Goal: Task Accomplishment & Management: Use online tool/utility

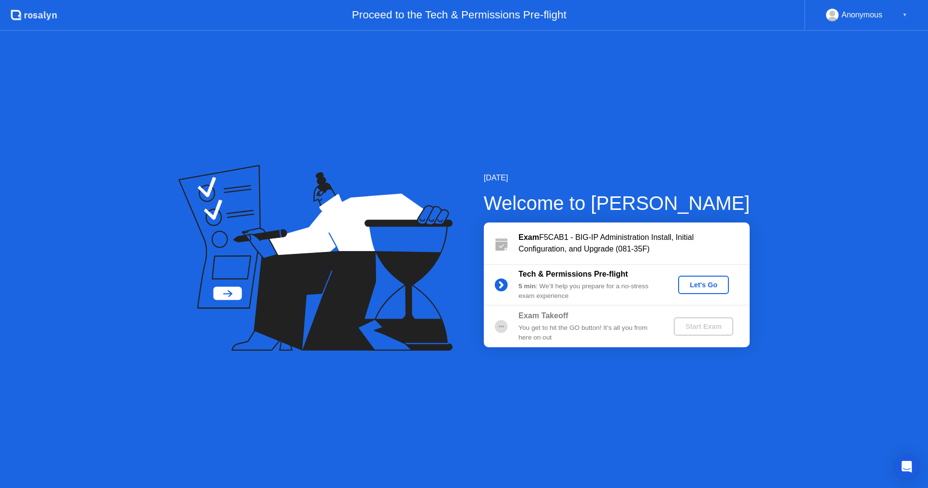
click at [507, 280] on circle at bounding box center [501, 284] width 19 height 19
drag, startPoint x: 499, startPoint y: 284, endPoint x: 521, endPoint y: 284, distance: 22.2
click at [501, 284] on icon at bounding box center [501, 284] width 19 height 19
click at [708, 291] on button "Let's Go" at bounding box center [703, 284] width 51 height 18
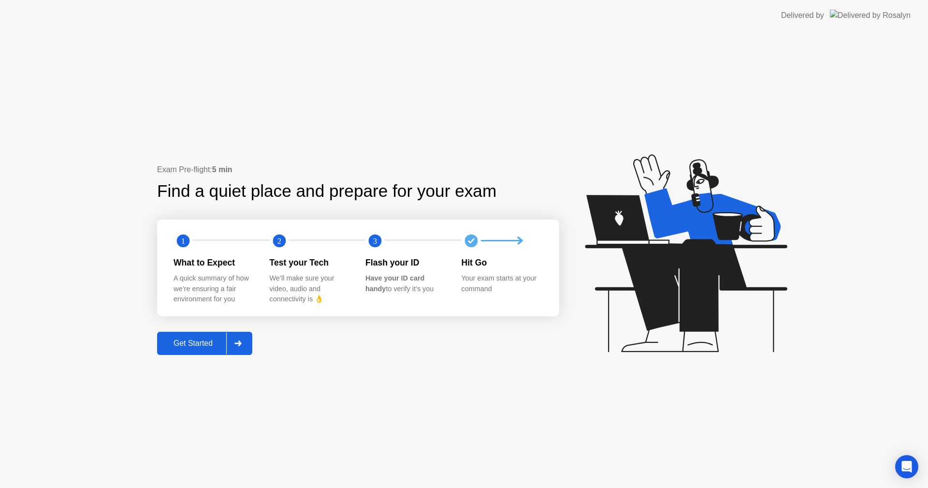
click at [222, 341] on div "Get Started" at bounding box center [193, 343] width 66 height 9
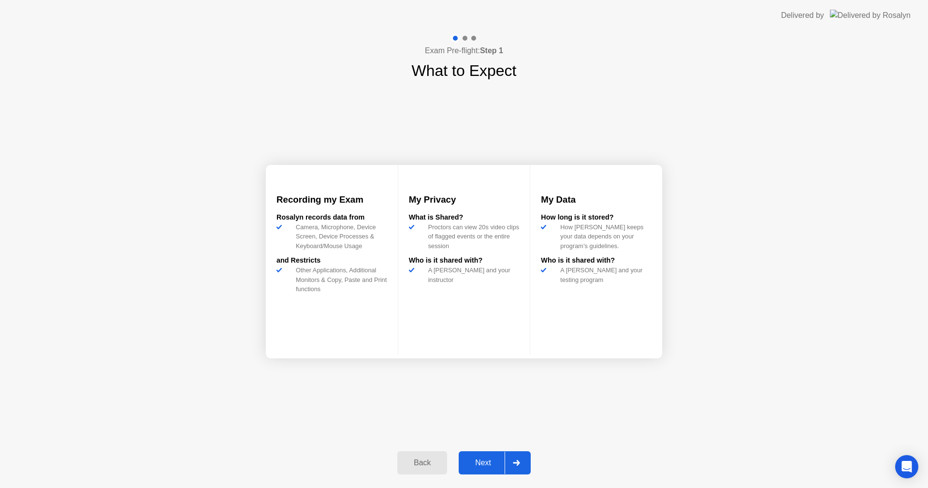
click at [497, 458] on div "Next" at bounding box center [483, 462] width 43 height 9
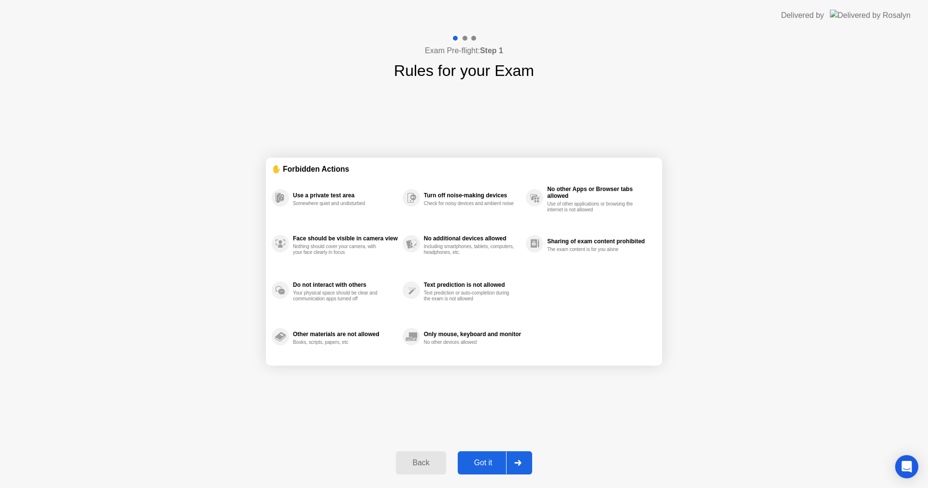
click at [232, 369] on div "Exam Pre-flight: Step 1 Rules for your Exam ✋ Forbidden Actions Use a private t…" at bounding box center [464, 259] width 928 height 457
click at [498, 460] on div "Got it" at bounding box center [483, 462] width 45 height 9
select select "**********"
select select "*******"
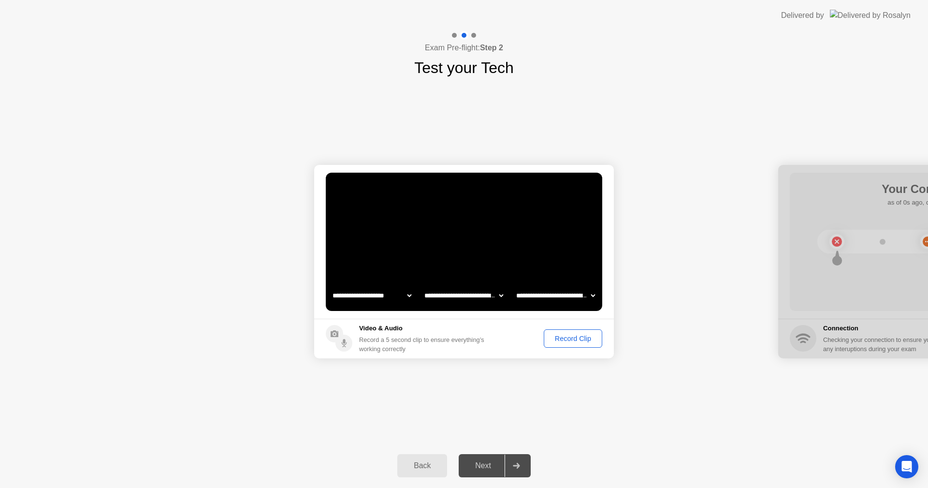
click at [577, 336] on div "Record Clip" at bounding box center [573, 338] width 52 height 8
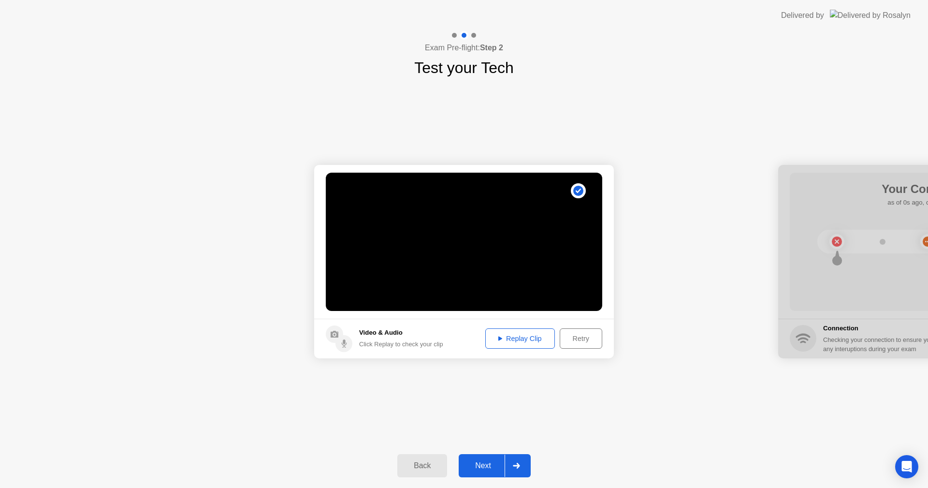
click at [490, 463] on div "Next" at bounding box center [483, 465] width 43 height 9
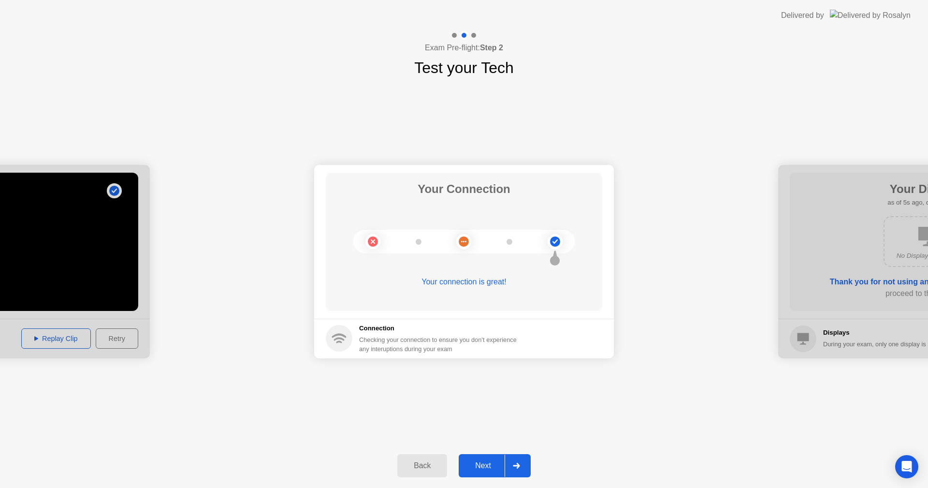
click at [486, 458] on button "Next" at bounding box center [495, 465] width 72 height 23
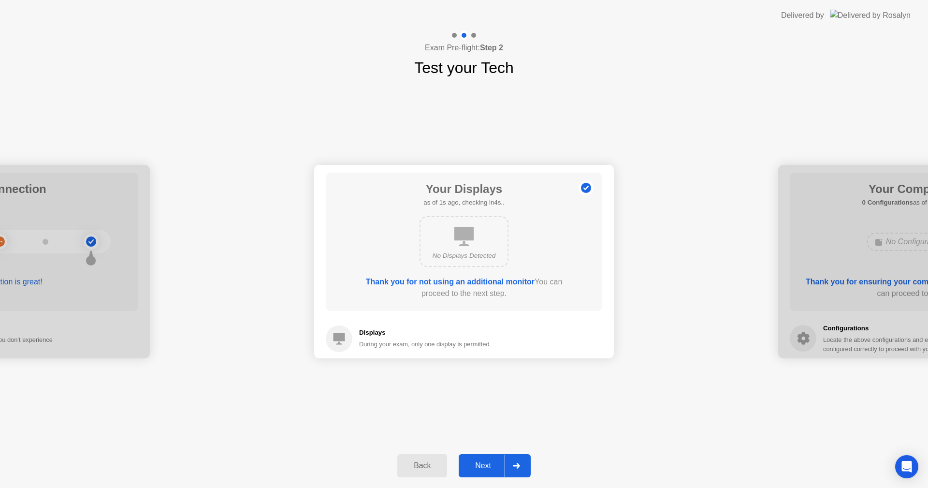
click at [484, 461] on div "Next" at bounding box center [483, 465] width 43 height 9
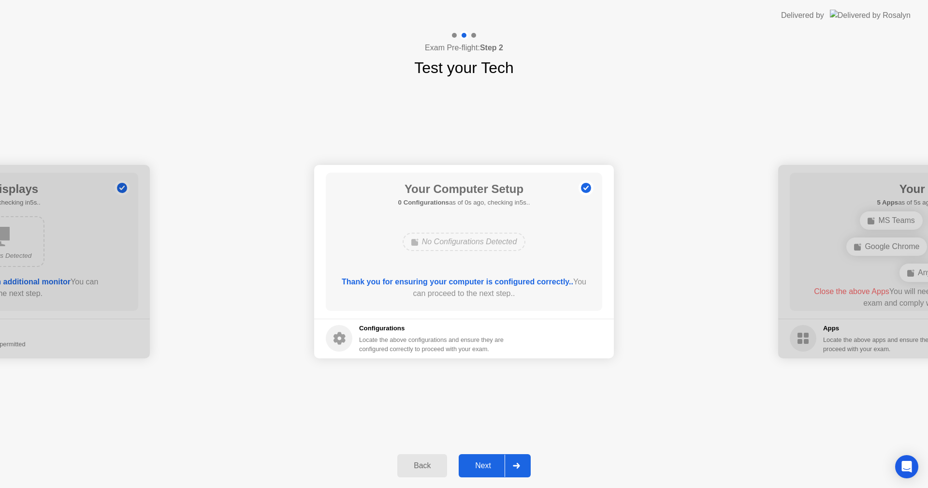
click at [486, 462] on div "Next" at bounding box center [483, 465] width 43 height 9
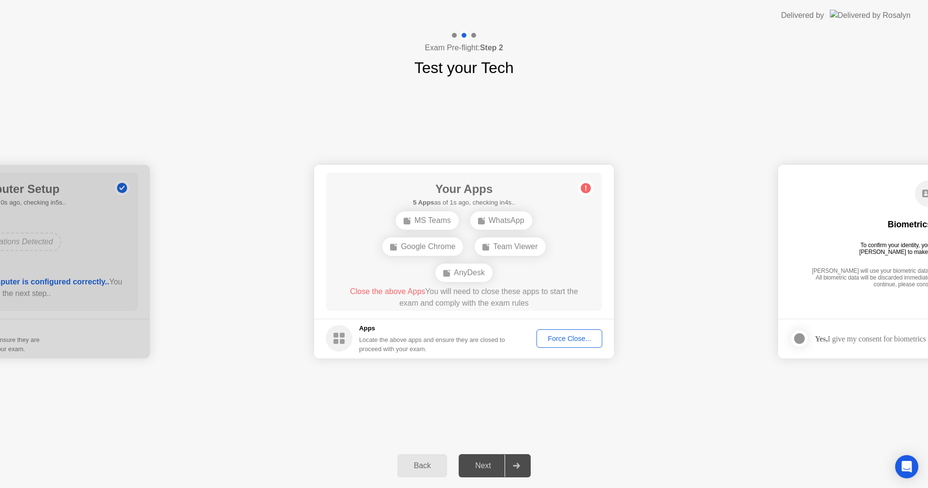
click at [566, 339] on div "Force Close..." at bounding box center [569, 338] width 59 height 8
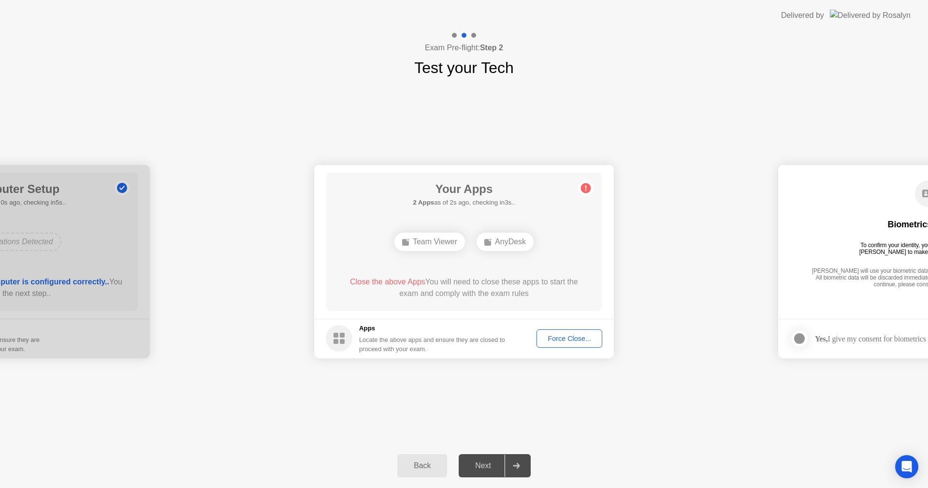
click at [737, 468] on div "Back Next" at bounding box center [464, 465] width 928 height 44
click at [572, 340] on div "Force Close..." at bounding box center [569, 338] width 59 height 8
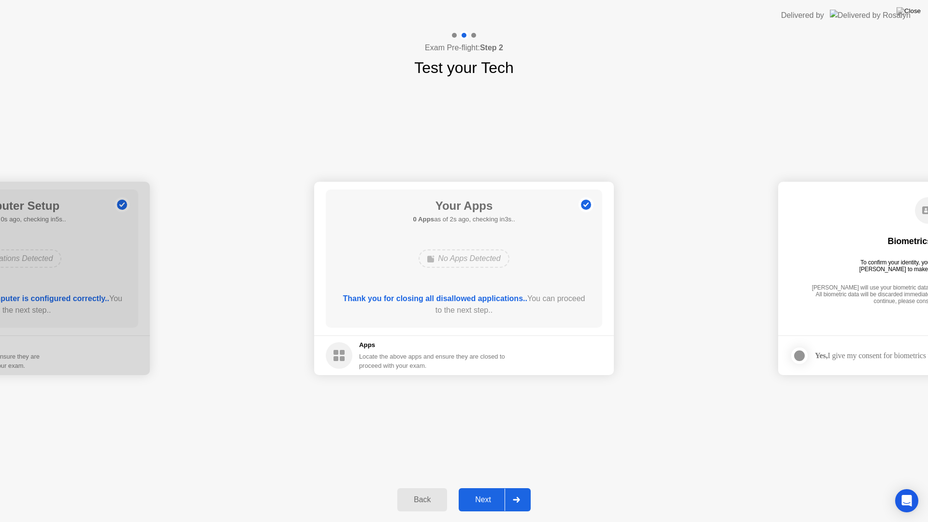
click at [580, 266] on div "Your Apps 0 Apps as of 2s ago, checking in3s.. No Apps Detected Thank you for c…" at bounding box center [464, 258] width 276 height 138
click at [486, 487] on div "Next" at bounding box center [483, 499] width 43 height 9
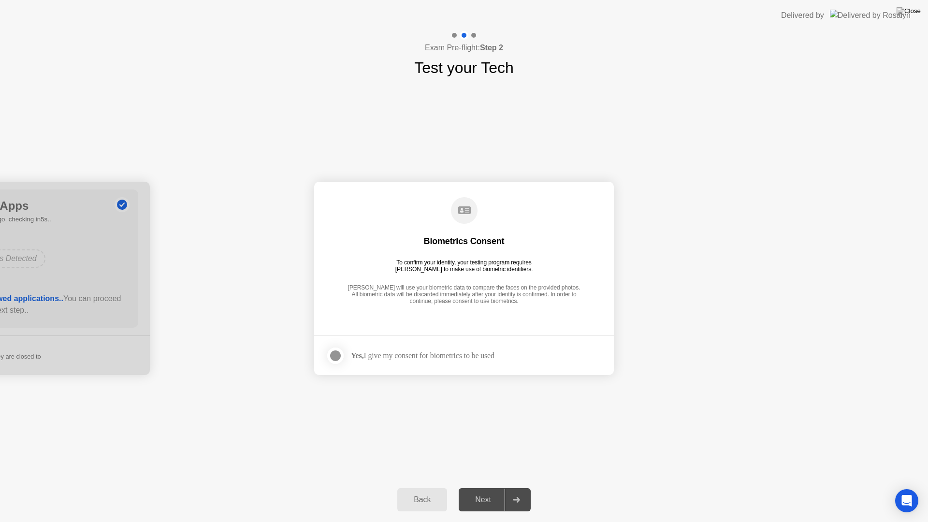
click at [486, 487] on div "Next" at bounding box center [483, 499] width 43 height 9
click at [334, 354] on div at bounding box center [336, 356] width 12 height 12
click at [490, 487] on div "Next" at bounding box center [483, 499] width 43 height 9
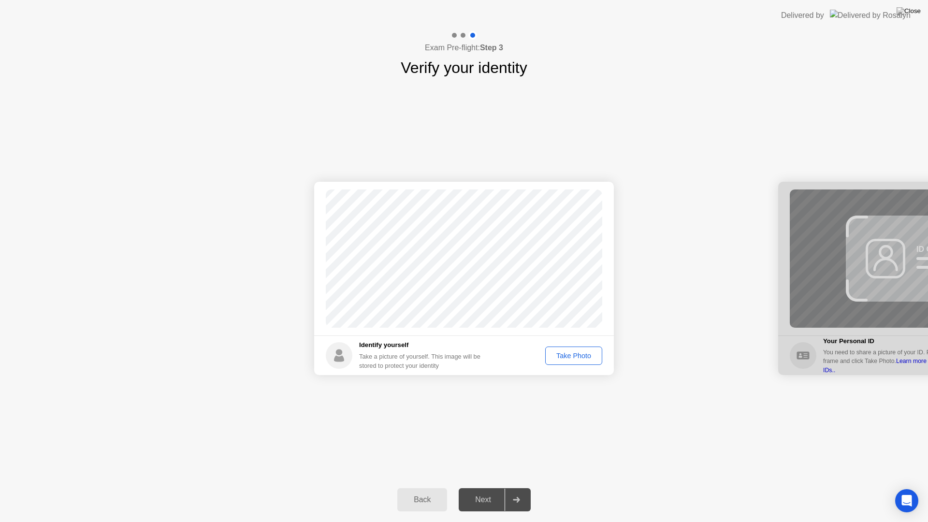
click at [567, 354] on div "Take Photo" at bounding box center [574, 356] width 50 height 8
click at [481, 487] on div "Next" at bounding box center [483, 499] width 43 height 9
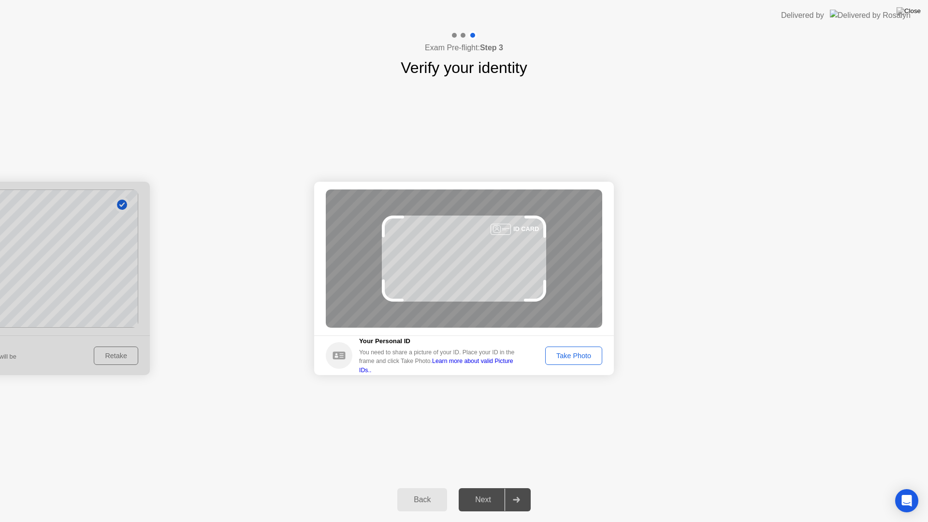
click at [570, 353] on div "Take Photo" at bounding box center [574, 356] width 50 height 8
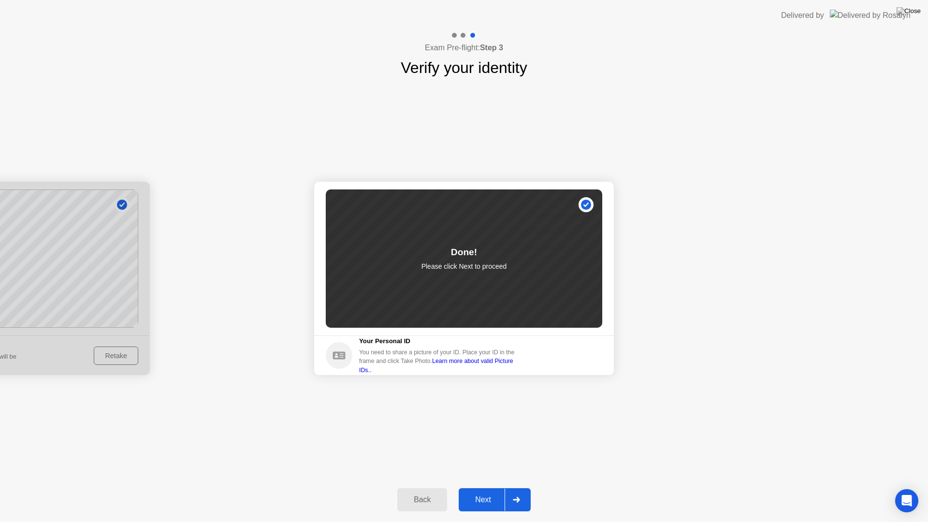
click at [479, 487] on div "Next" at bounding box center [483, 499] width 43 height 9
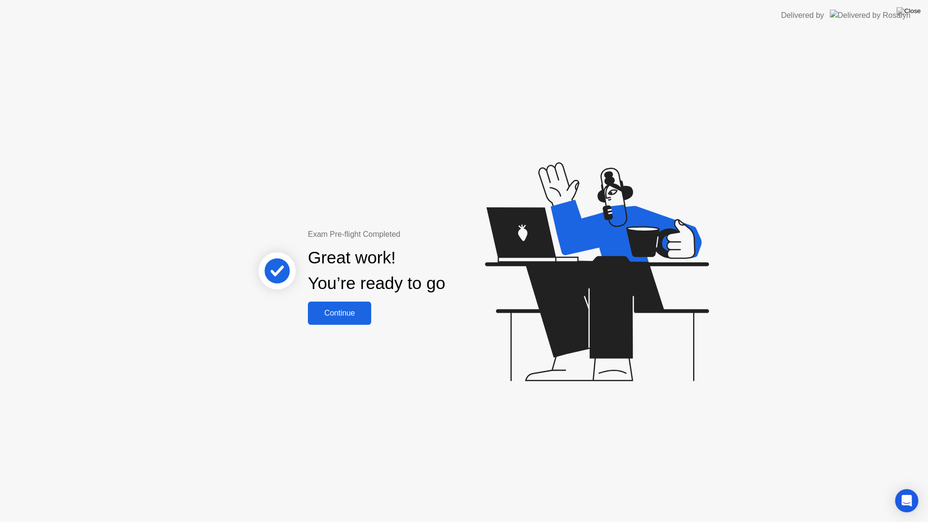
click at [410, 329] on div "Exam Pre-flight Completed Great work! You’re ready to go Continue" at bounding box center [464, 276] width 928 height 491
click at [354, 311] on div "Continue" at bounding box center [340, 313] width 58 height 9
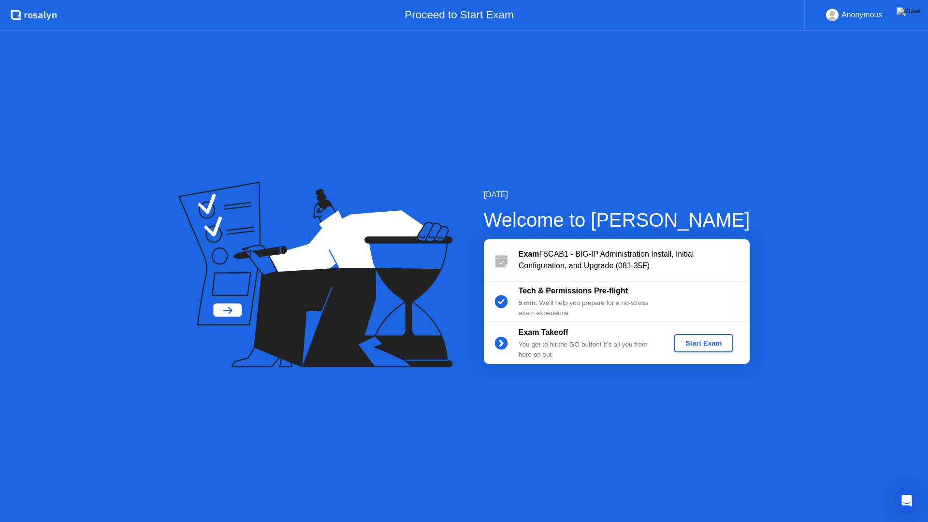
click at [698, 345] on div "Start Exam" at bounding box center [704, 343] width 52 height 8
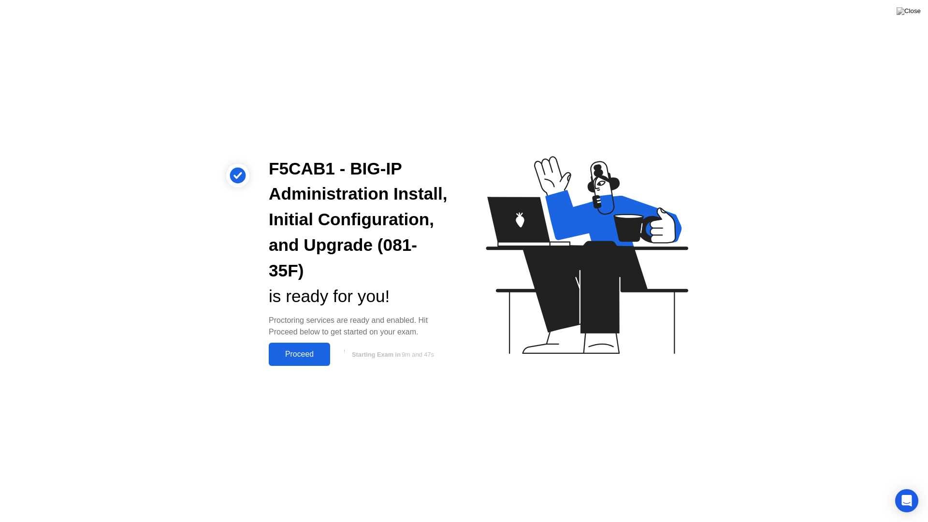
click at [298, 353] on div "Proceed" at bounding box center [300, 354] width 56 height 9
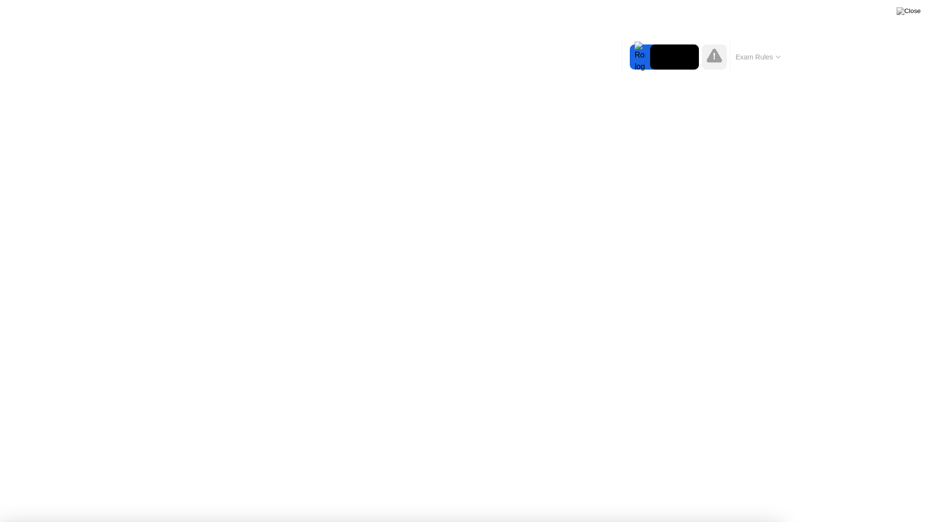
click at [777, 64] on div "Exam Rules" at bounding box center [758, 57] width 56 height 31
click at [769, 57] on button "Exam Rules" at bounding box center [758, 57] width 51 height 9
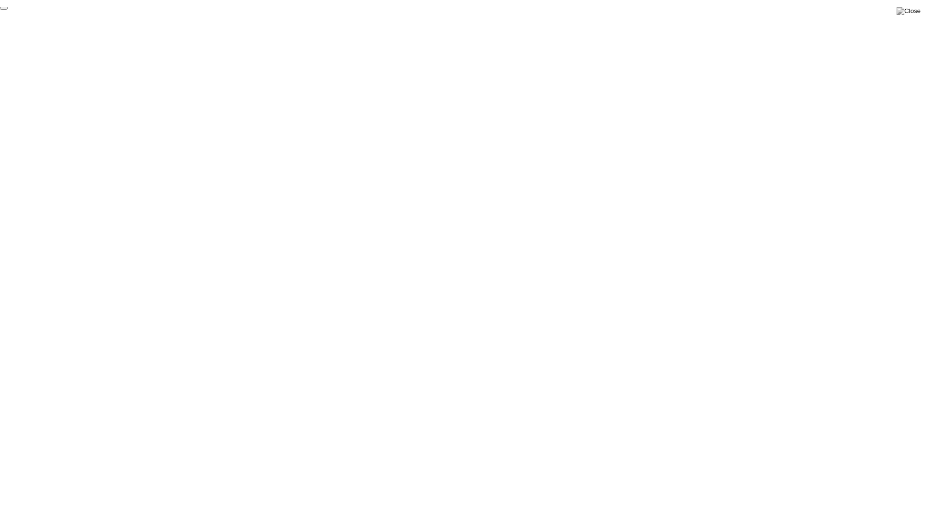
click div "End Proctoring Session"
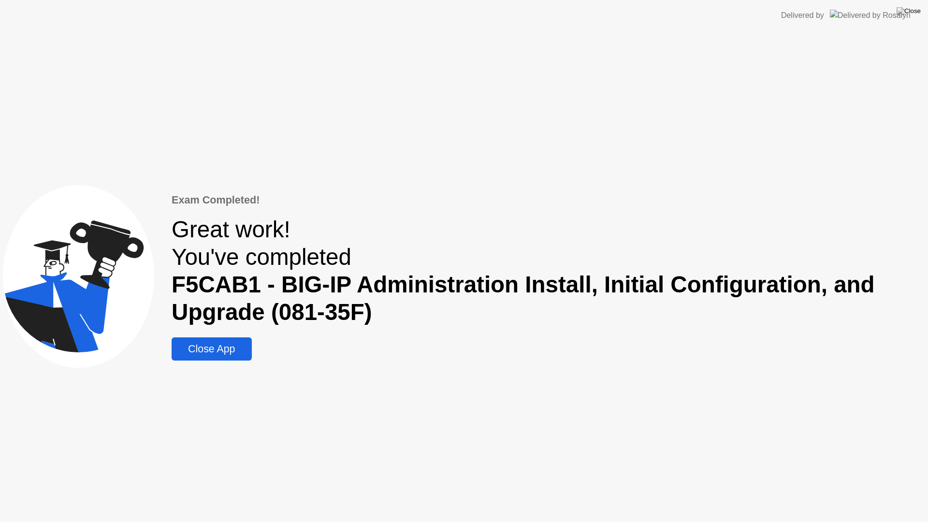
click at [217, 352] on div "Close App" at bounding box center [211, 349] width 74 height 12
